Goal: Contribute content

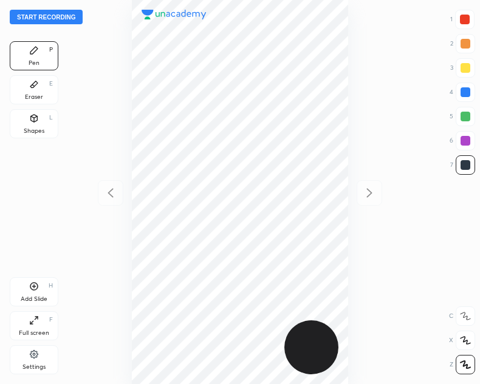
scroll to position [384, 285]
click at [33, 16] on button "Start recording" at bounding box center [46, 17] width 73 height 15
click at [22, 300] on div "Add Slide" at bounding box center [34, 299] width 27 height 6
click at [27, 123] on div "Shapes L" at bounding box center [34, 123] width 49 height 29
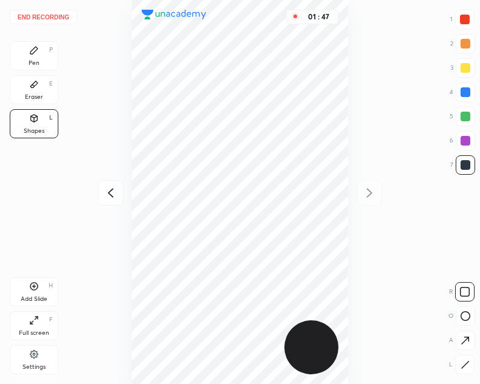
click at [30, 56] on div "Pen P" at bounding box center [34, 55] width 49 height 29
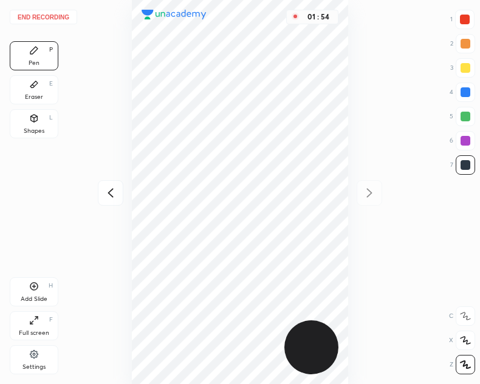
click at [104, 195] on icon at bounding box center [110, 193] width 15 height 15
click at [375, 191] on icon at bounding box center [369, 193] width 15 height 15
click at [34, 293] on div "Add Slide H" at bounding box center [34, 291] width 49 height 29
click at [39, 296] on div "Add Slide" at bounding box center [34, 299] width 27 height 6
click at [110, 189] on icon at bounding box center [110, 193] width 15 height 15
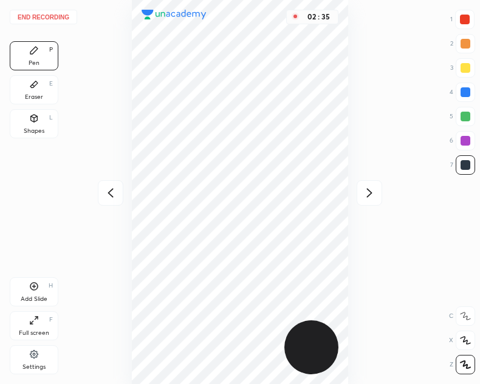
click at [108, 188] on icon at bounding box center [110, 193] width 15 height 15
click at [367, 188] on icon at bounding box center [369, 193] width 15 height 15
click at [359, 185] on div at bounding box center [368, 192] width 25 height 25
click at [122, 180] on div "02 : 39" at bounding box center [239, 192] width 285 height 384
click at [111, 191] on icon at bounding box center [110, 193] width 15 height 15
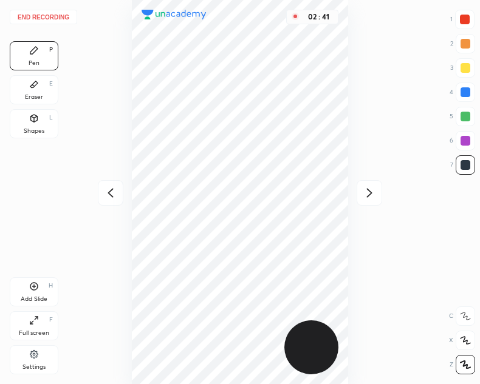
click at [380, 192] on div at bounding box center [368, 192] width 25 height 25
click at [107, 191] on icon at bounding box center [110, 193] width 15 height 15
click at [104, 198] on icon at bounding box center [110, 193] width 15 height 15
click at [364, 193] on icon at bounding box center [369, 193] width 15 height 15
click at [365, 192] on icon at bounding box center [369, 193] width 15 height 15
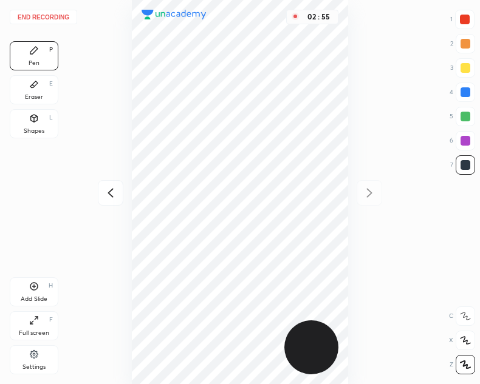
click at [109, 197] on icon at bounding box center [110, 193] width 15 height 15
click at [116, 197] on icon at bounding box center [110, 193] width 15 height 15
click at [109, 186] on icon at bounding box center [110, 193] width 15 height 15
click at [372, 192] on icon at bounding box center [369, 192] width 5 height 9
click at [370, 192] on icon at bounding box center [369, 192] width 5 height 9
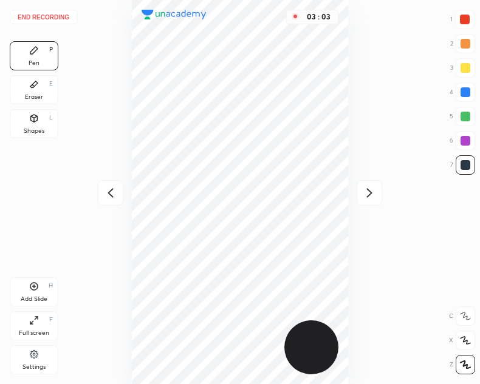
click at [366, 200] on icon at bounding box center [369, 193] width 15 height 15
click at [39, 293] on div "Add Slide H" at bounding box center [34, 291] width 49 height 29
click at [110, 198] on icon at bounding box center [110, 193] width 15 height 15
click at [367, 199] on icon at bounding box center [369, 193] width 15 height 15
click at [114, 193] on icon at bounding box center [110, 193] width 15 height 15
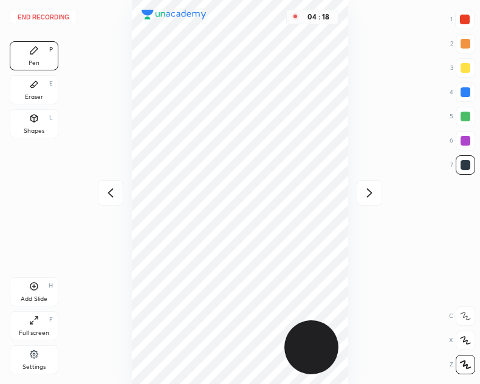
click at [365, 199] on icon at bounding box center [369, 193] width 15 height 15
click at [113, 191] on icon at bounding box center [110, 193] width 15 height 15
click at [365, 194] on icon at bounding box center [369, 193] width 15 height 15
click at [110, 195] on icon at bounding box center [109, 192] width 5 height 9
click at [107, 193] on icon at bounding box center [110, 193] width 15 height 15
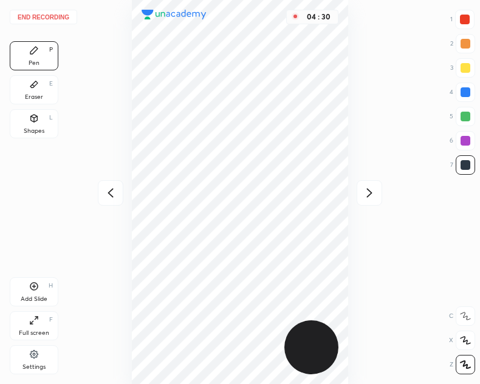
click at [97, 198] on div "End recording 1 2 3 4 5 6 7 R O A L C X Z Erase all C X Z Pen P Eraser E Shapes…" at bounding box center [240, 192] width 480 height 384
click at [108, 206] on div "04 : 31" at bounding box center [239, 192] width 285 height 384
click at [367, 191] on icon at bounding box center [369, 193] width 15 height 15
click at [368, 188] on icon at bounding box center [369, 193] width 15 height 15
click at [47, 18] on button "End recording" at bounding box center [43, 17] width 67 height 15
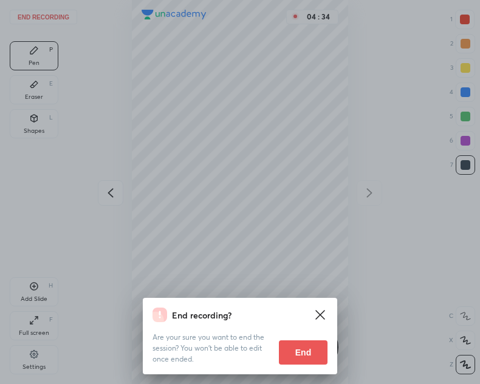
click at [299, 357] on button "End" at bounding box center [303, 353] width 49 height 24
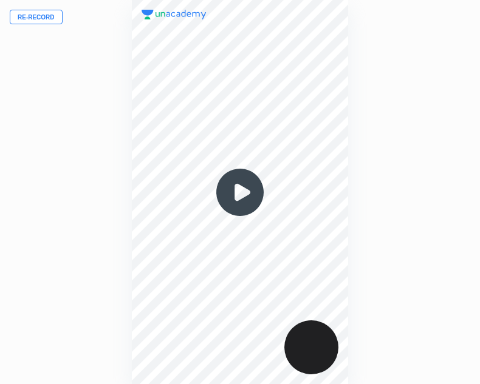
click at [239, 191] on img at bounding box center [240, 192] width 58 height 58
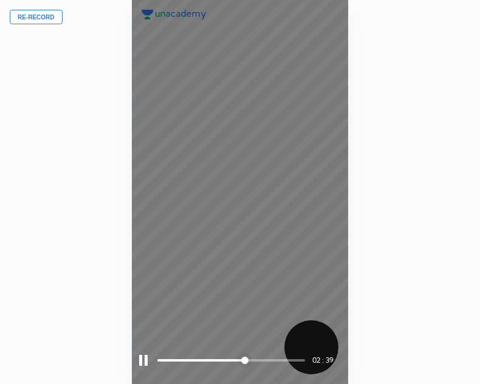
click at [144, 359] on div at bounding box center [143, 360] width 8 height 11
